Goal: Communication & Community: Answer question/provide support

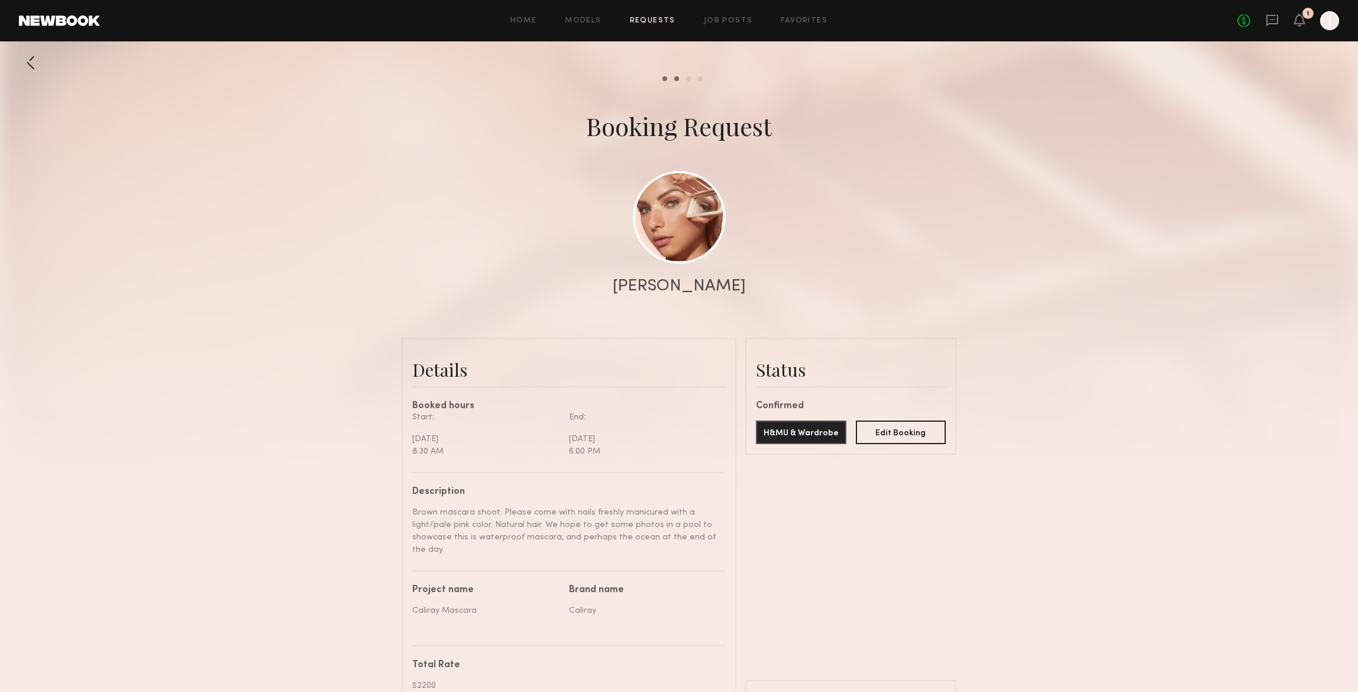
scroll to position [2813, 0]
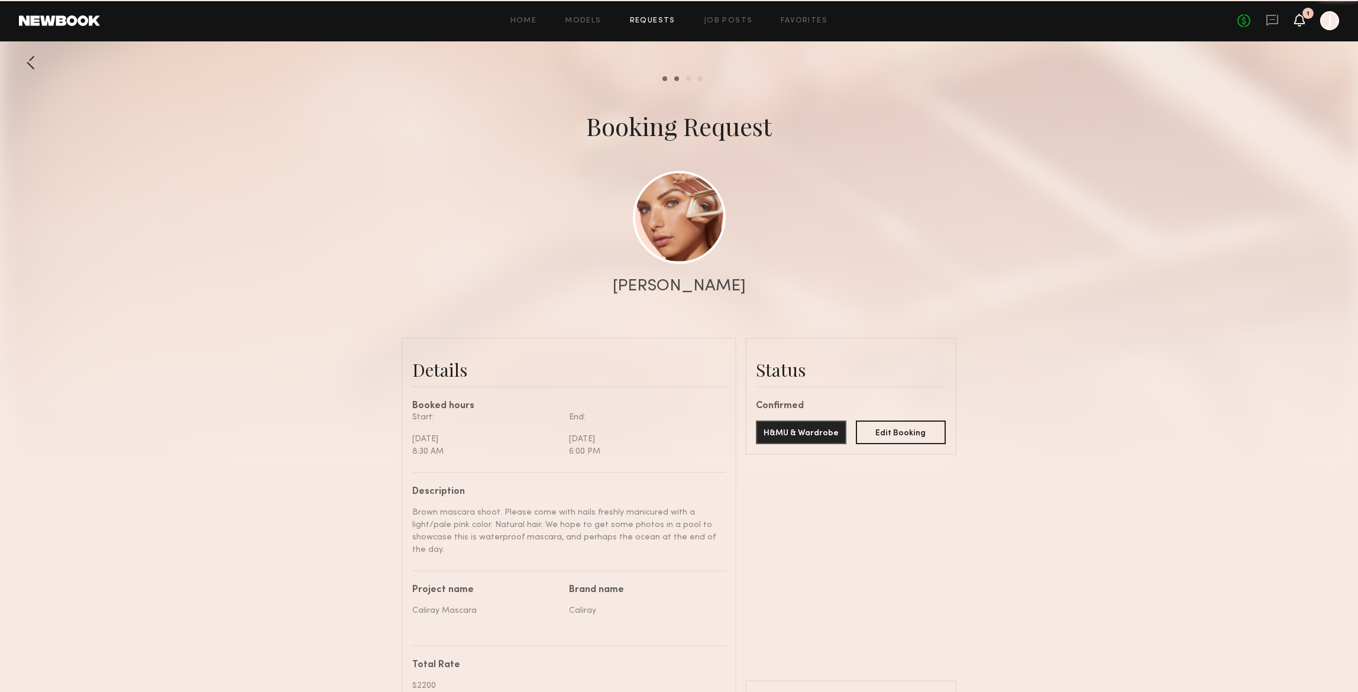
click at [1299, 15] on icon at bounding box center [1299, 19] width 9 height 8
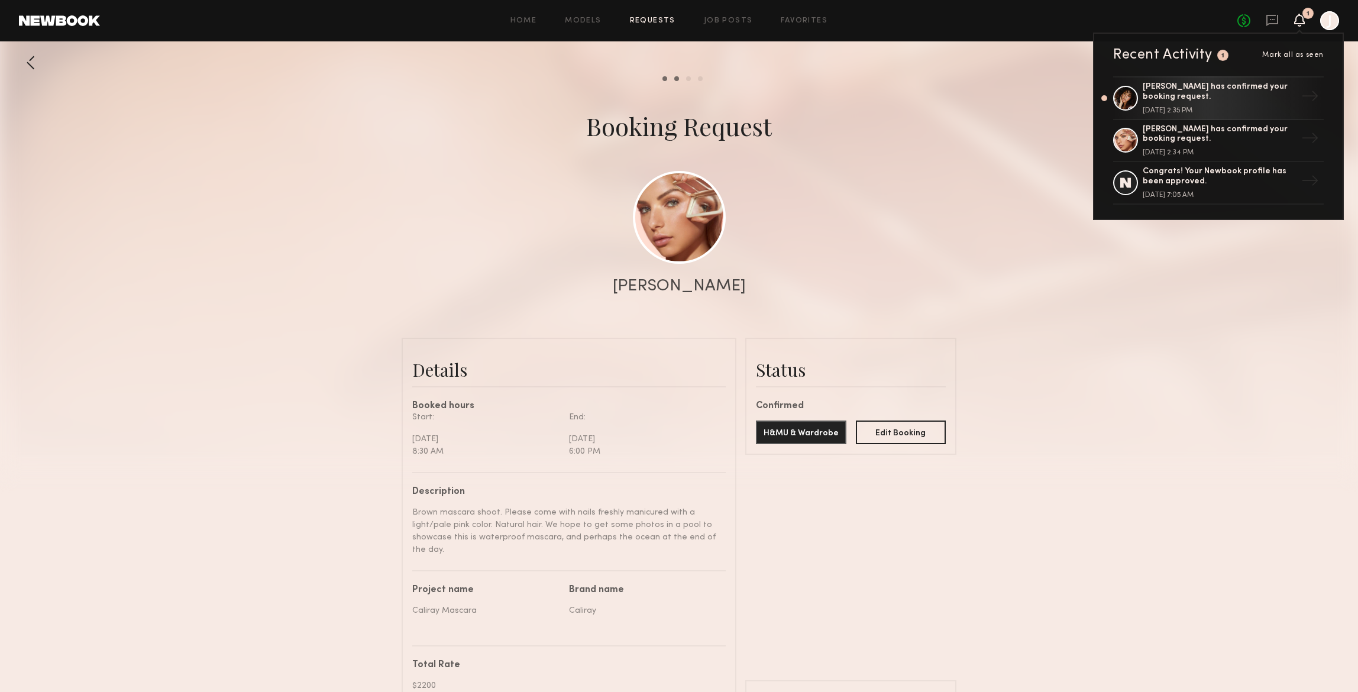
click at [1207, 88] on div "[PERSON_NAME] has confirmed your booking request." at bounding box center [1220, 92] width 154 height 20
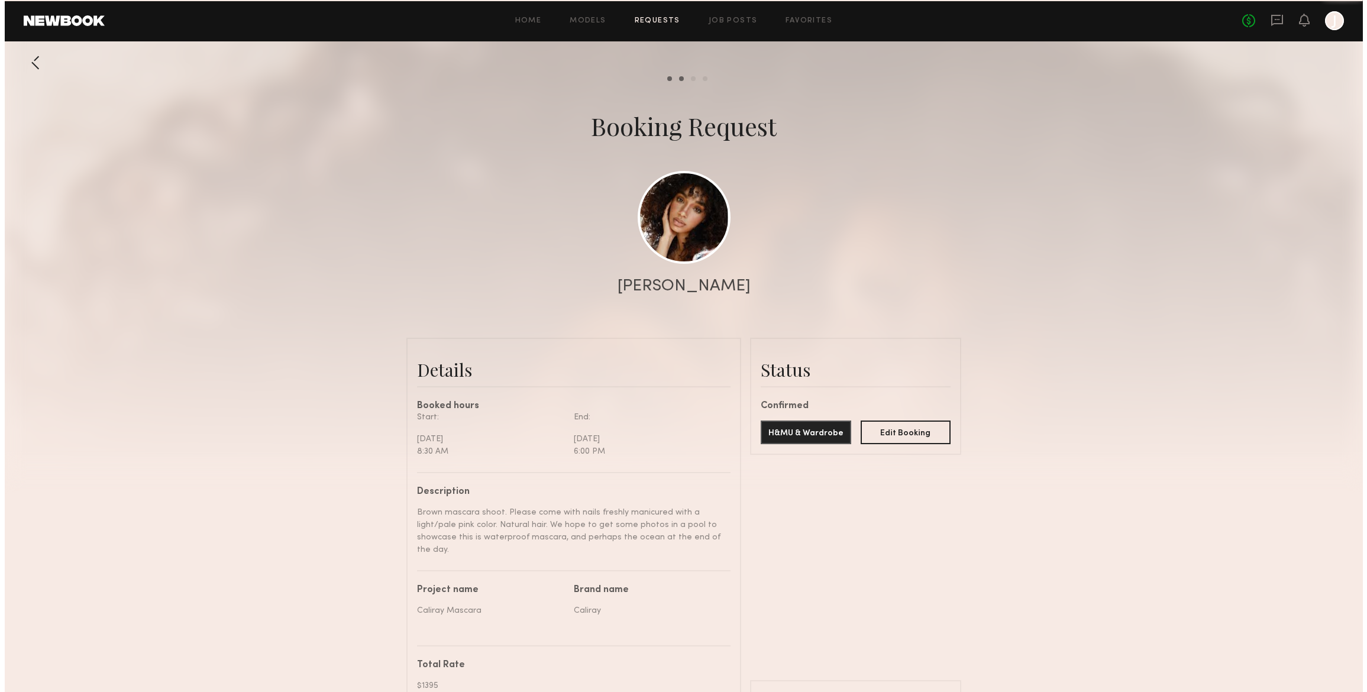
scroll to position [966, 0]
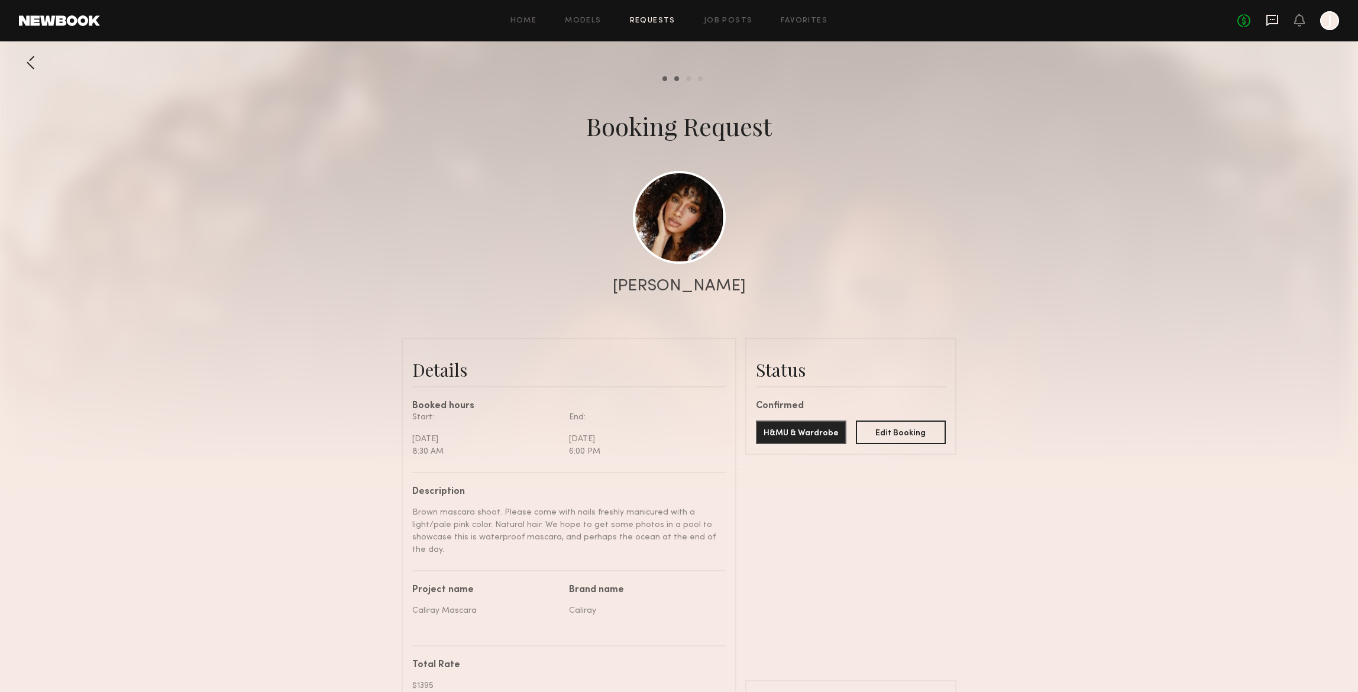
click at [1272, 17] on icon at bounding box center [1272, 20] width 13 height 13
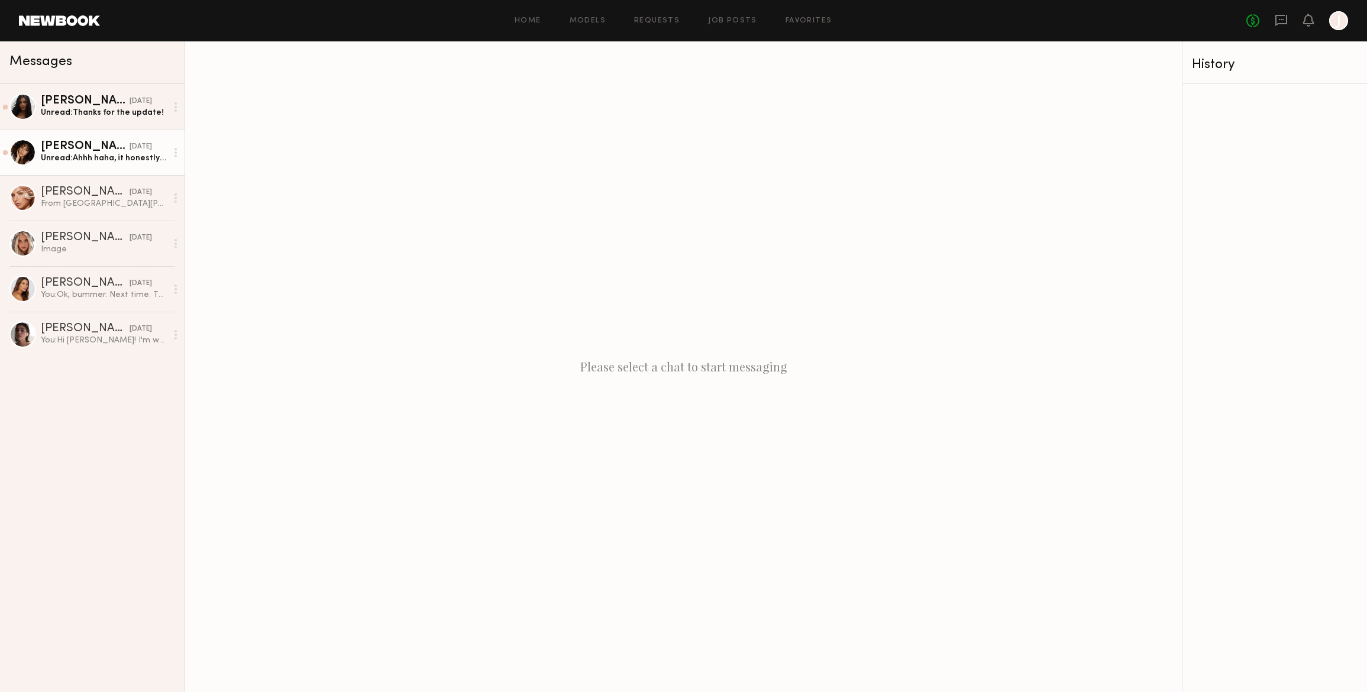
click at [75, 156] on div "Unread: Ahhh haha, it honestly just depends. I can swim just fine but i have sl…" at bounding box center [104, 158] width 126 height 11
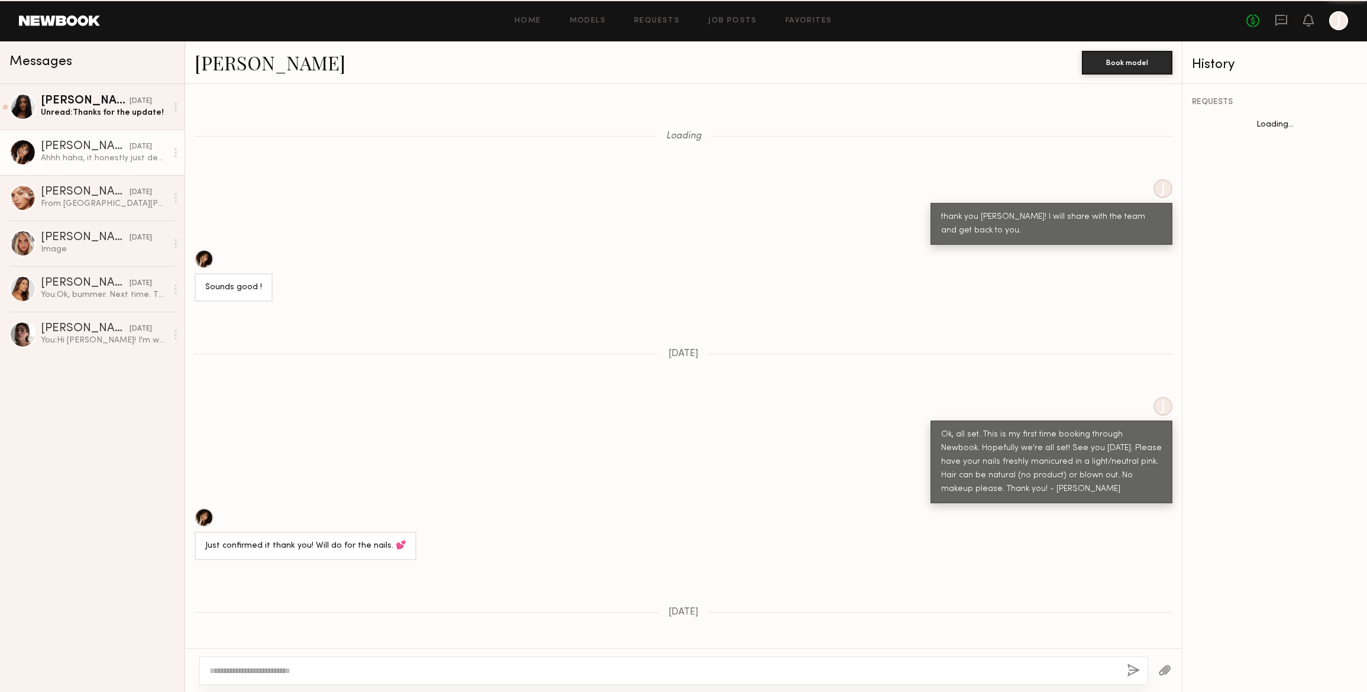
scroll to position [504, 0]
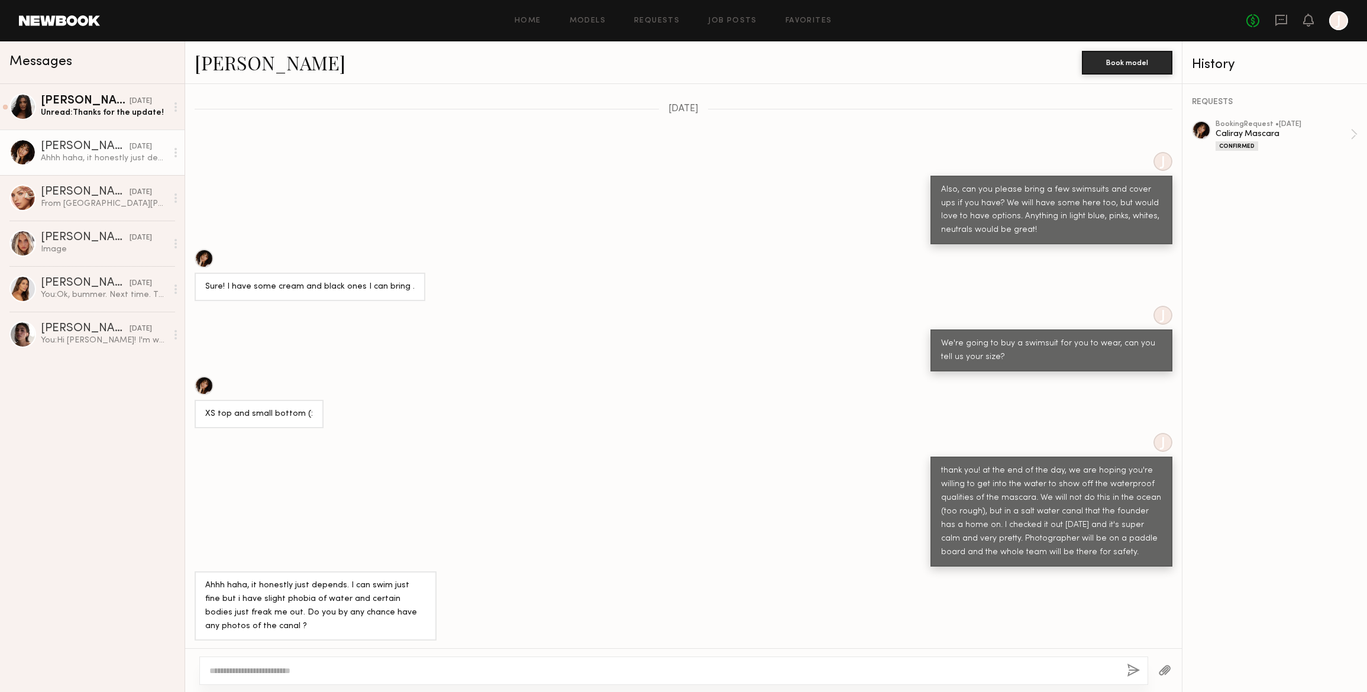
click at [246, 674] on textarea at bounding box center [663, 671] width 908 height 12
click at [235, 670] on textarea at bounding box center [663, 671] width 908 height 12
type textarea "**********"
click at [1134, 667] on button "button" at bounding box center [1133, 671] width 13 height 15
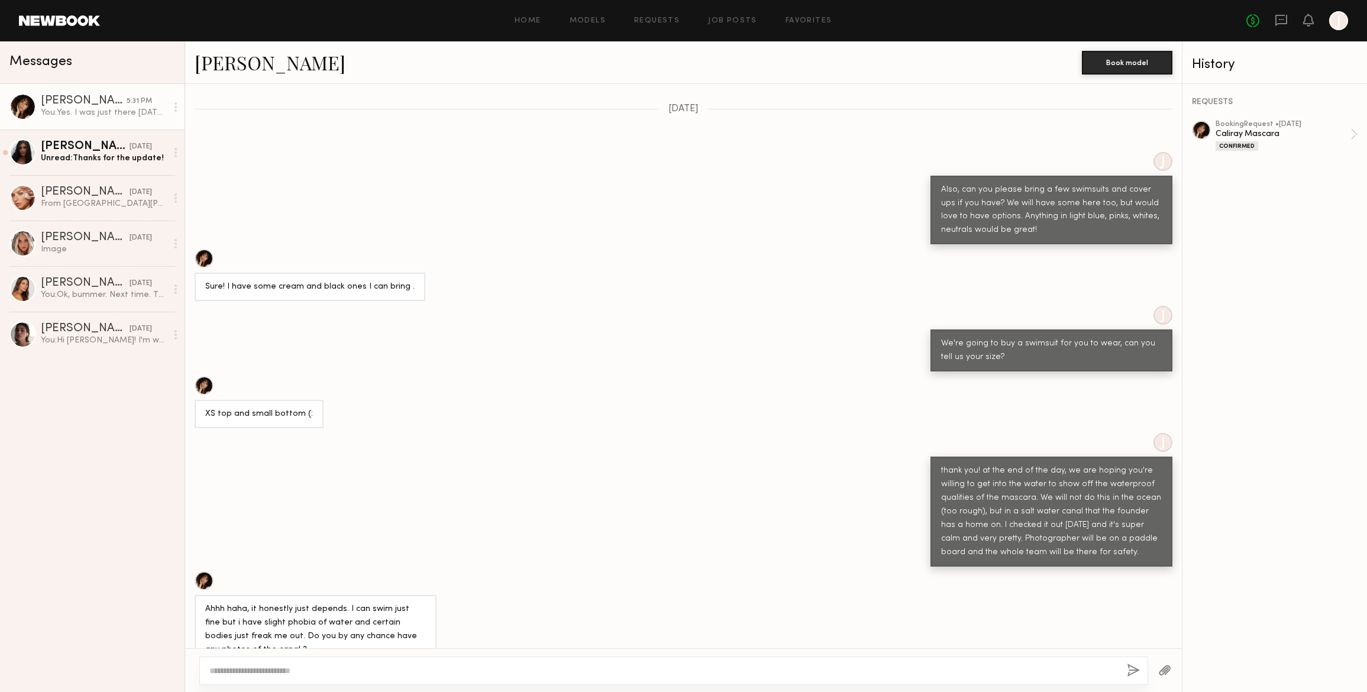
scroll to position [677, 0]
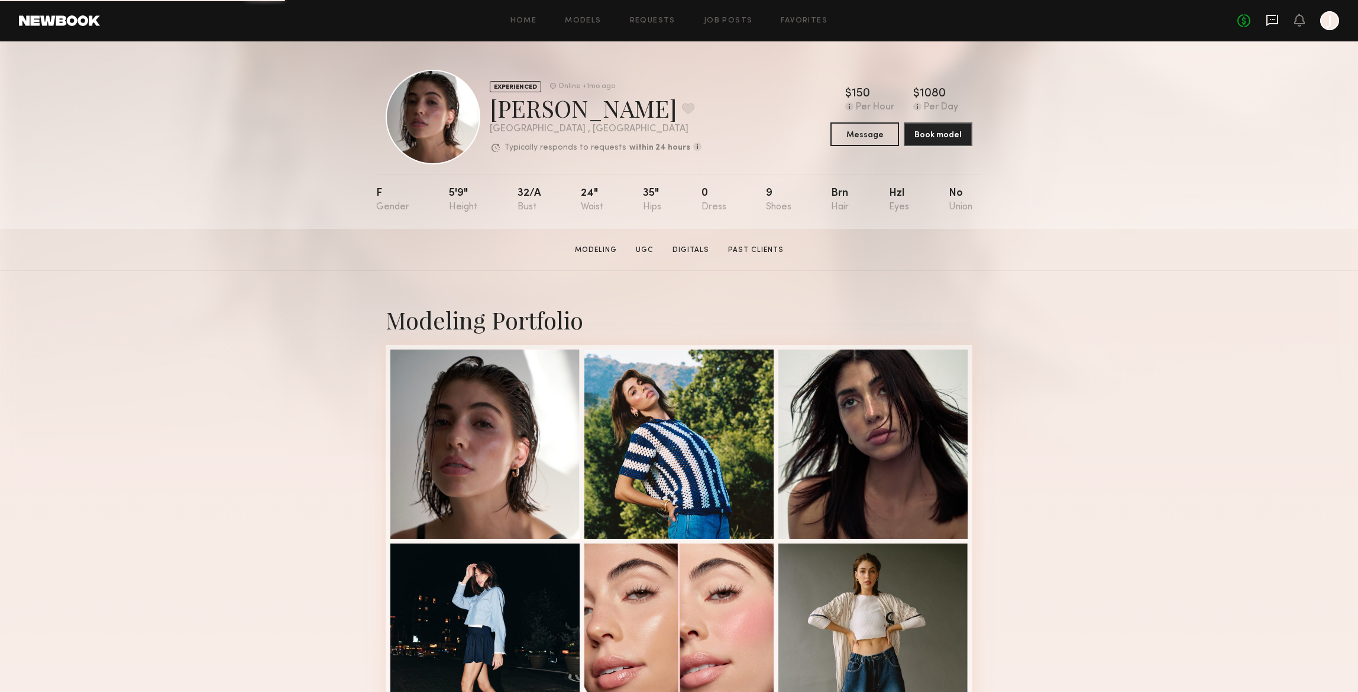
click at [1276, 22] on icon at bounding box center [1272, 20] width 13 height 13
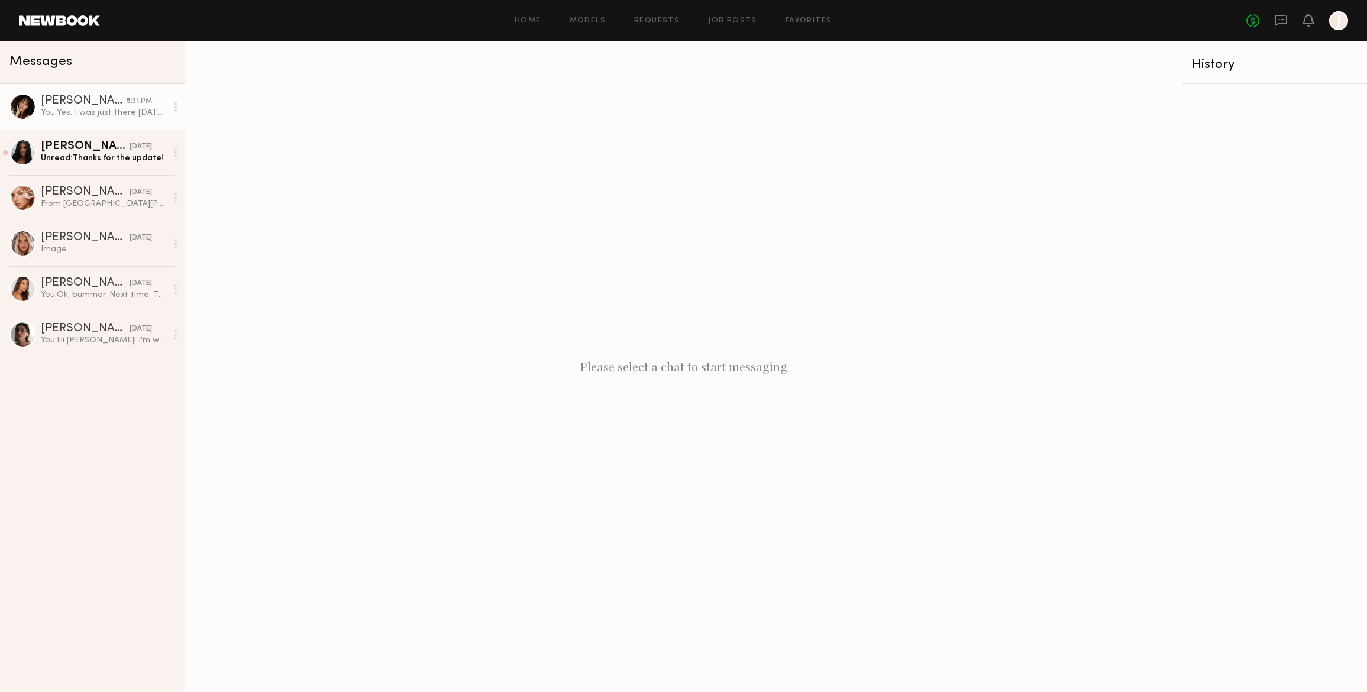
click at [84, 105] on div "[PERSON_NAME]" at bounding box center [84, 101] width 86 height 12
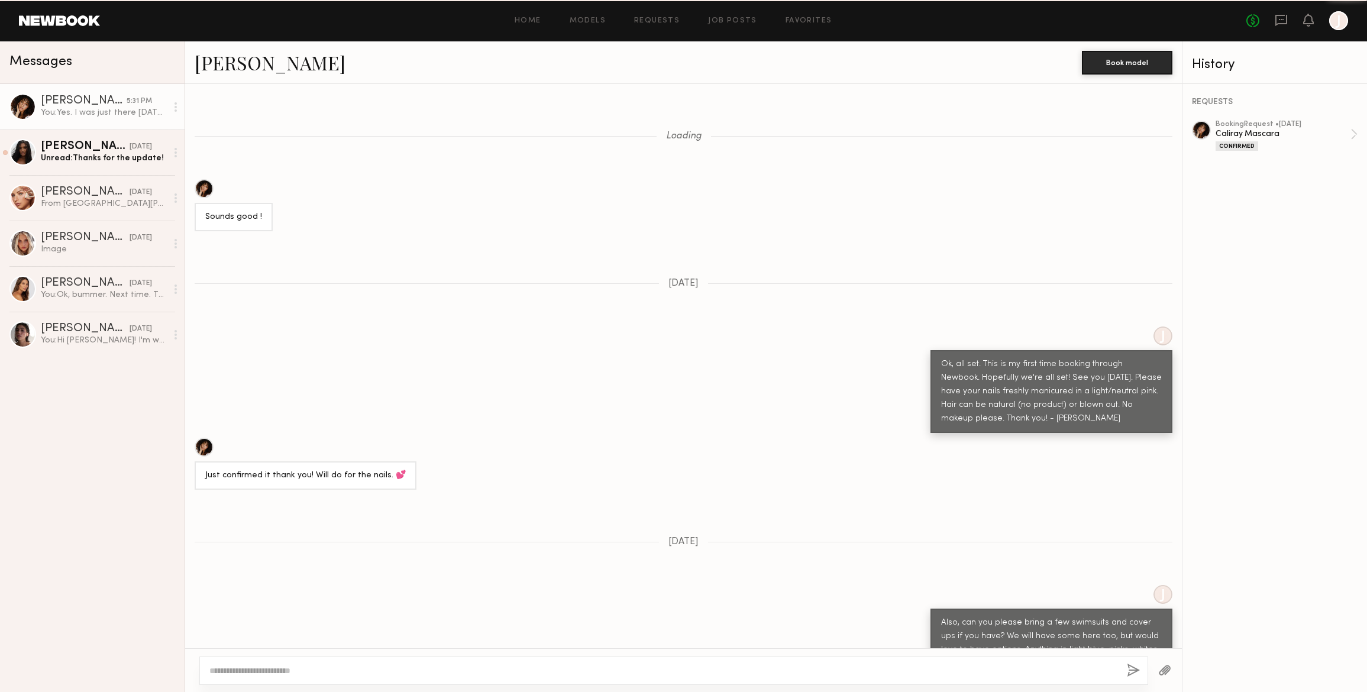
scroll to position [517, 0]
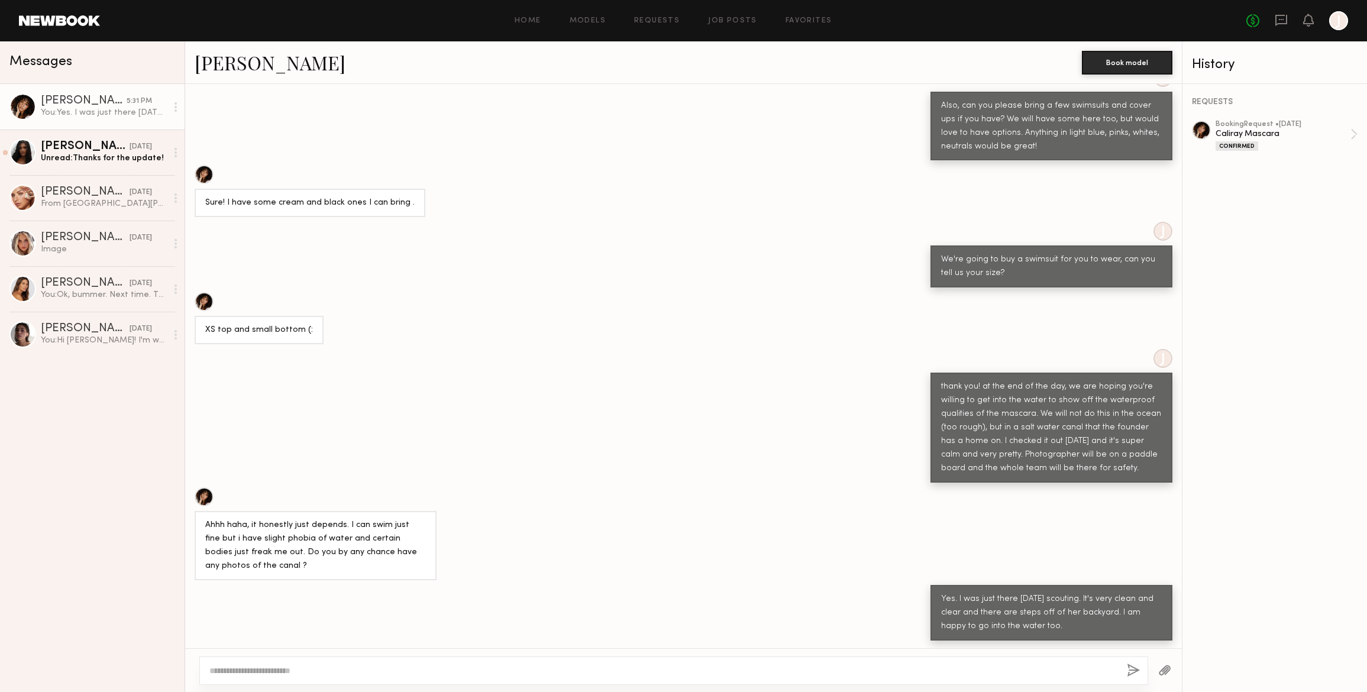
click at [1166, 669] on button "button" at bounding box center [1165, 671] width 13 height 15
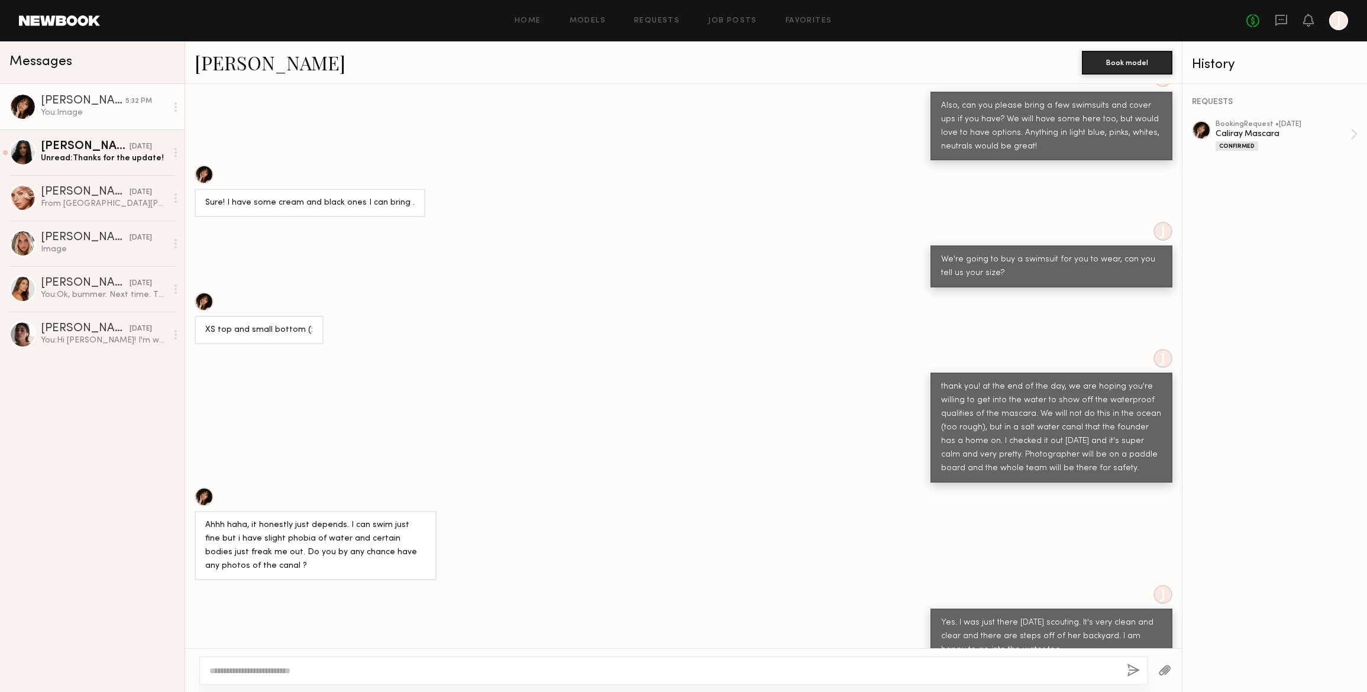
scroll to position [871, 0]
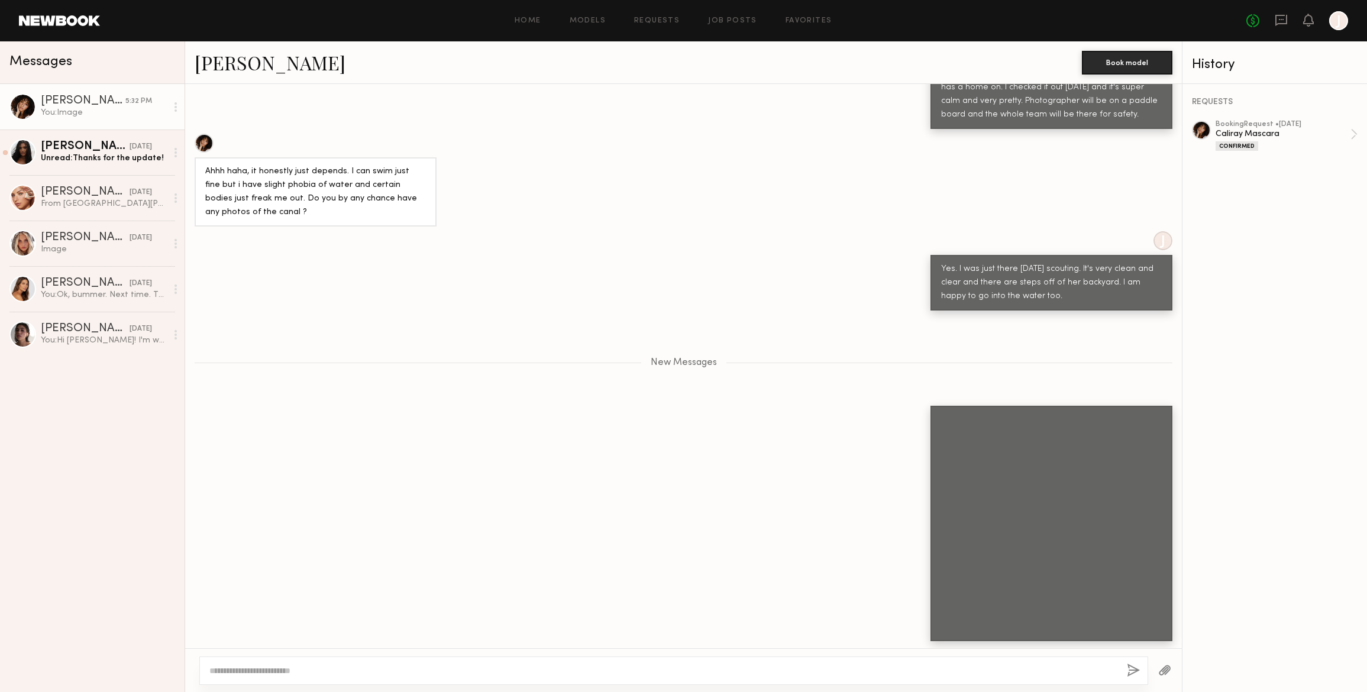
click at [232, 670] on textarea at bounding box center [663, 671] width 908 height 12
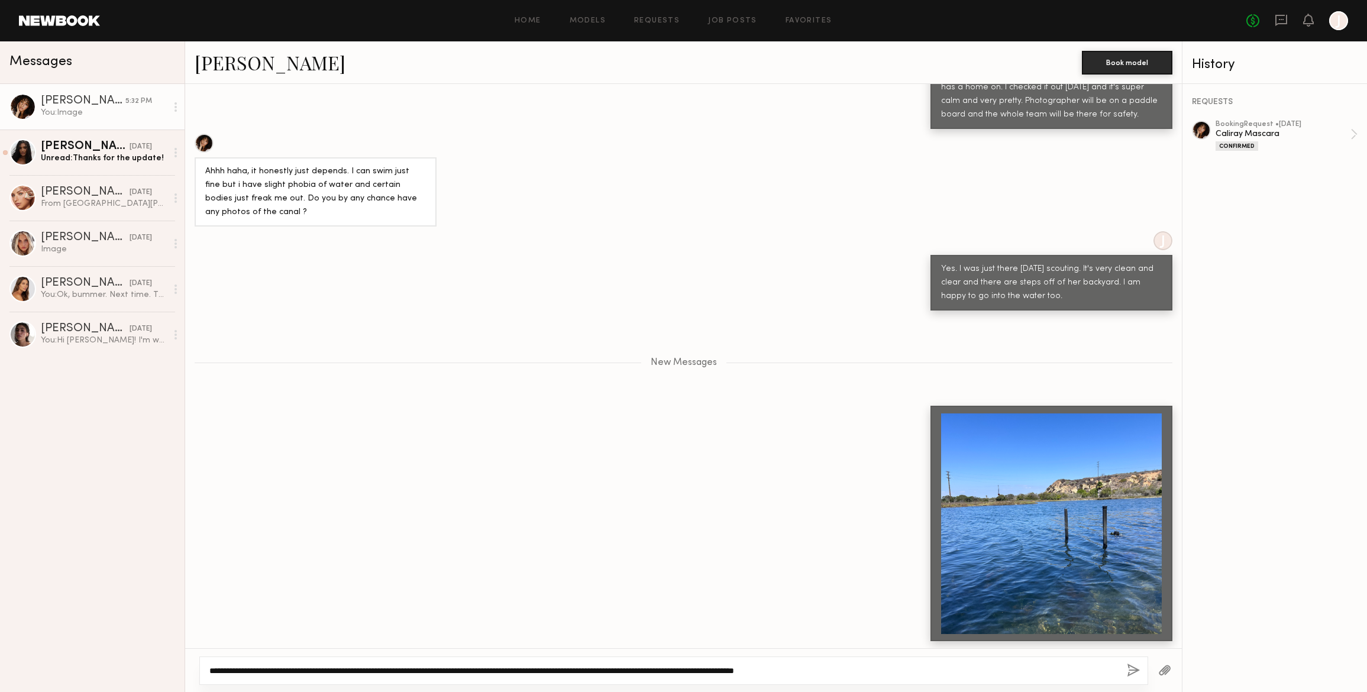
type textarea "**********"
click at [1132, 665] on button "button" at bounding box center [1133, 671] width 13 height 15
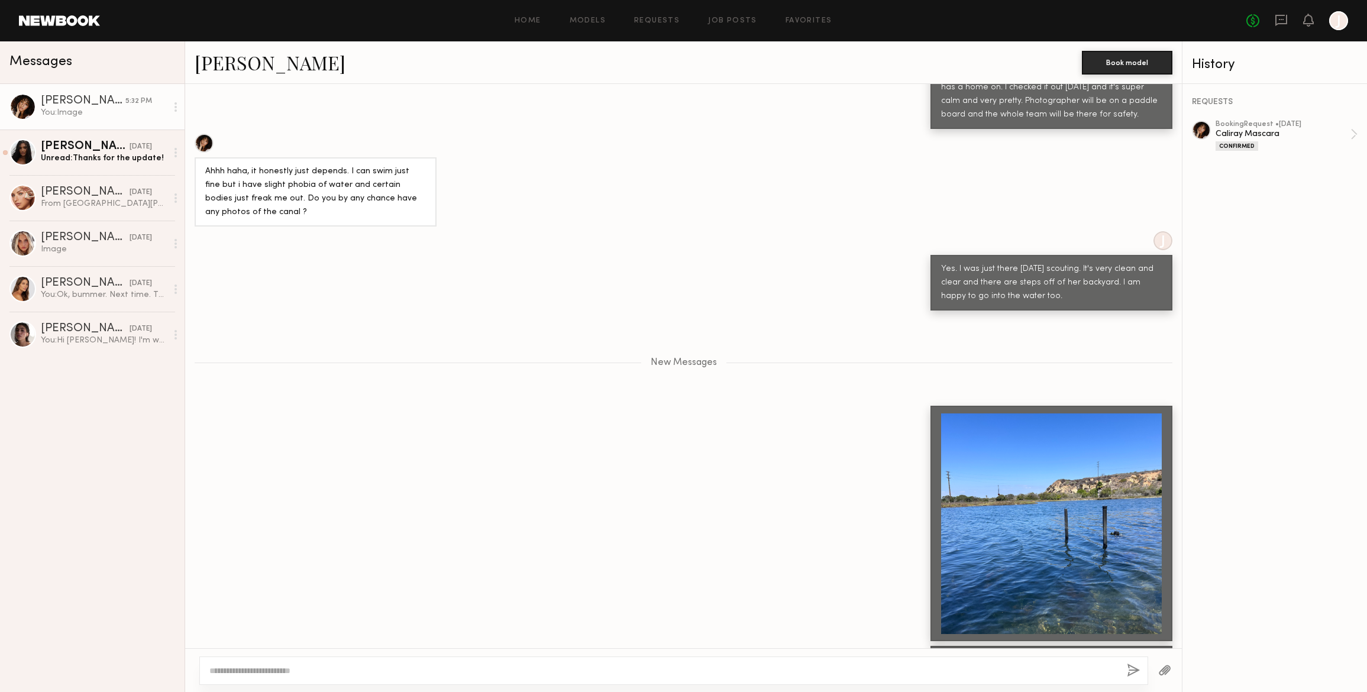
scroll to position [931, 0]
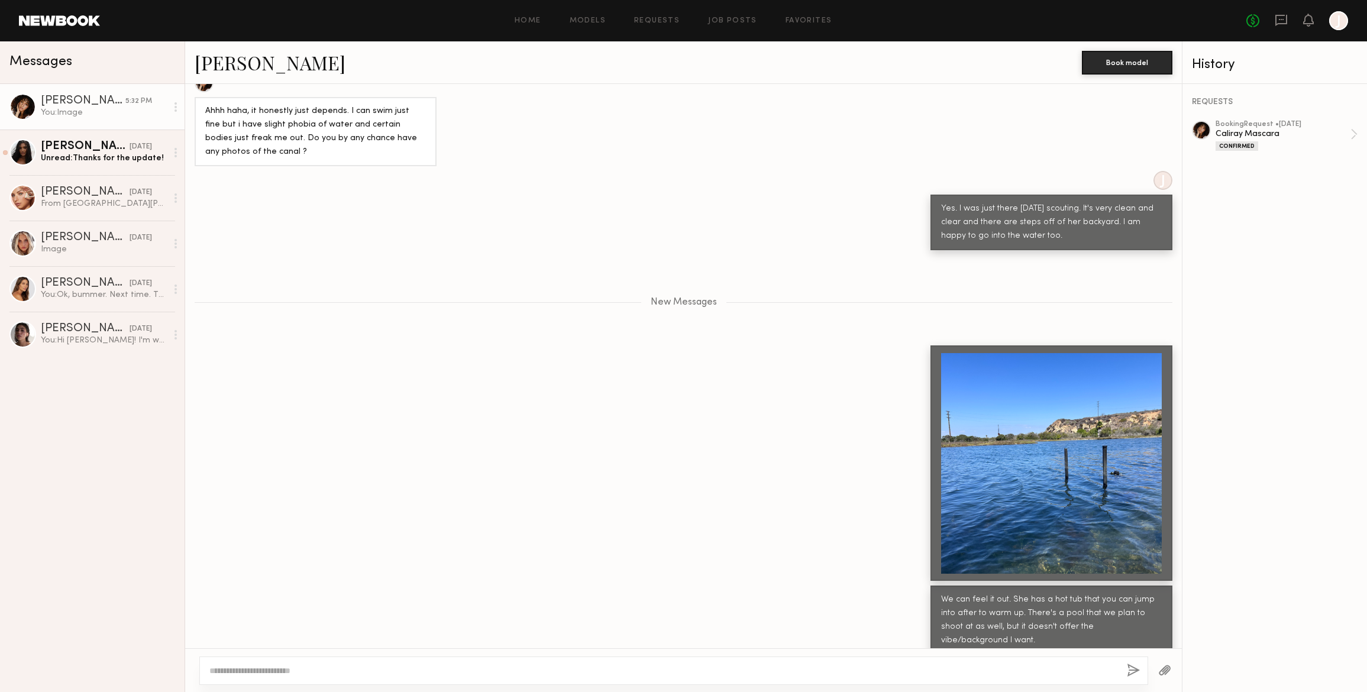
click at [1127, 664] on button "button" at bounding box center [1133, 671] width 13 height 15
click at [234, 669] on textarea at bounding box center [663, 671] width 908 height 12
type textarea "**********"
click at [1135, 668] on button "button" at bounding box center [1133, 671] width 13 height 15
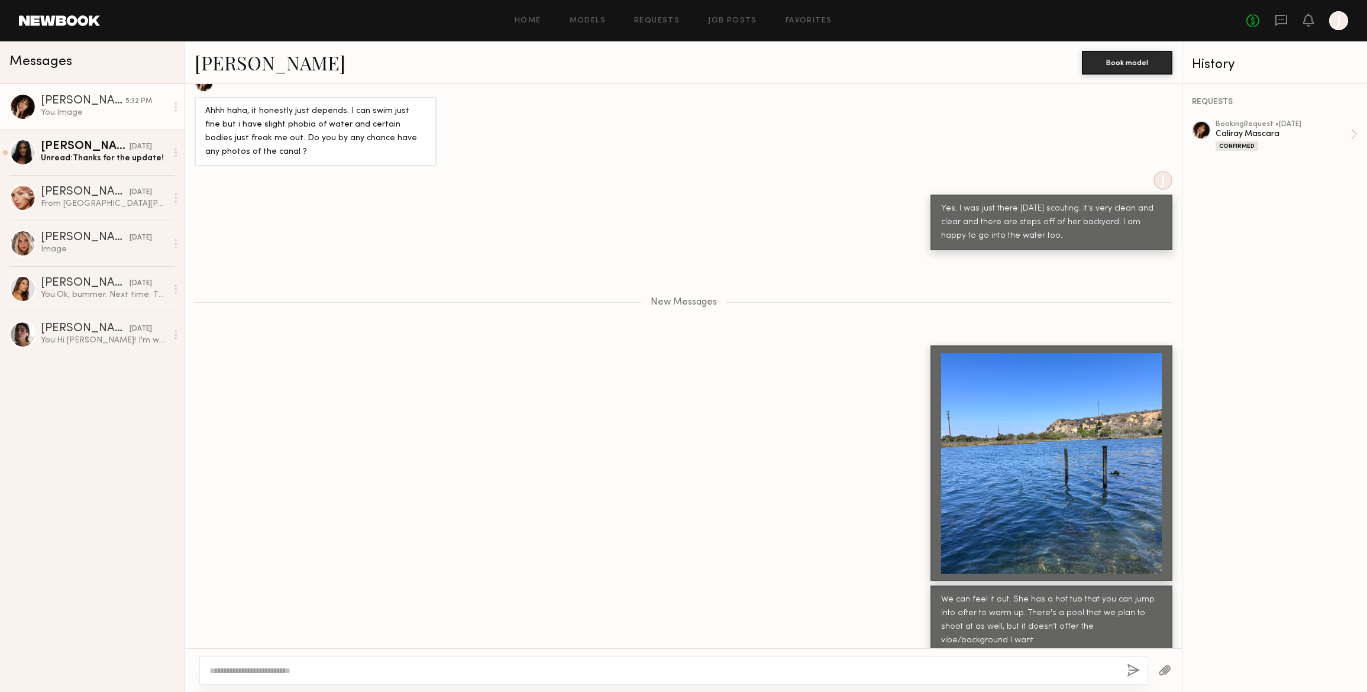
scroll to position [992, 0]
